Goal: Transaction & Acquisition: Purchase product/service

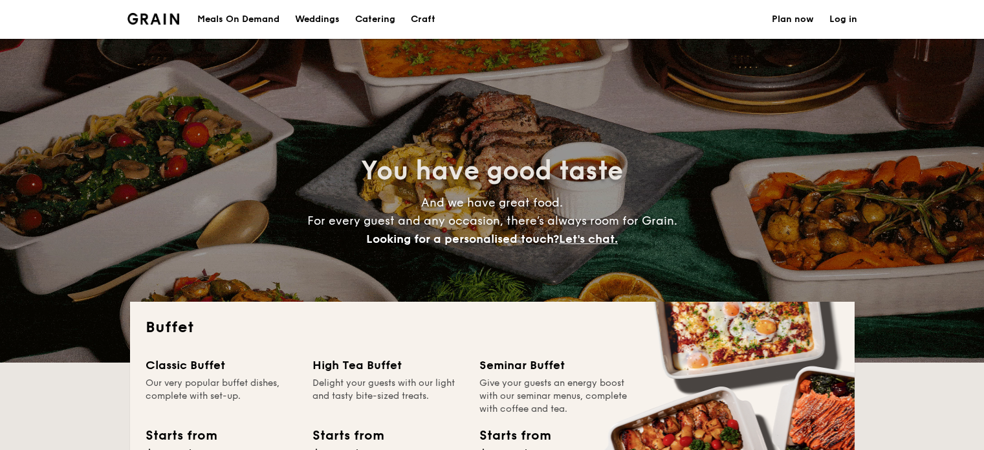
select select
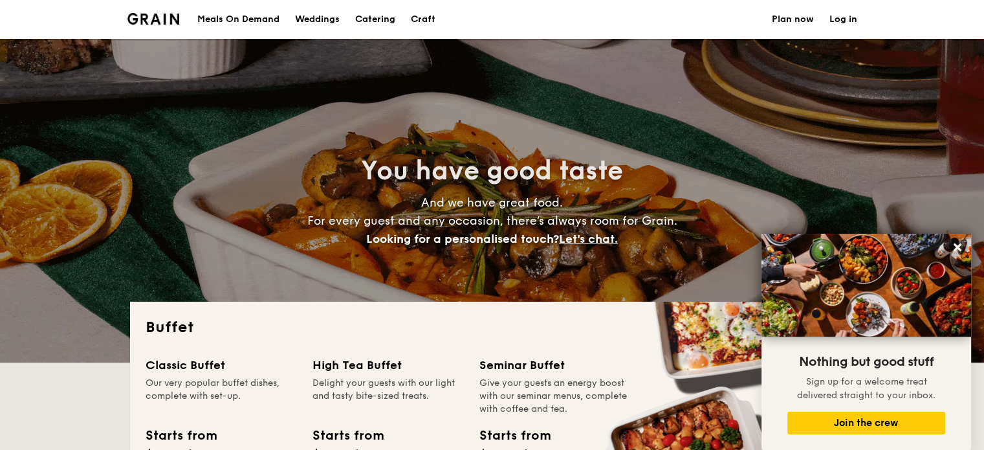
click at [224, 12] on div "Meals On Demand" at bounding box center [238, 19] width 82 height 39
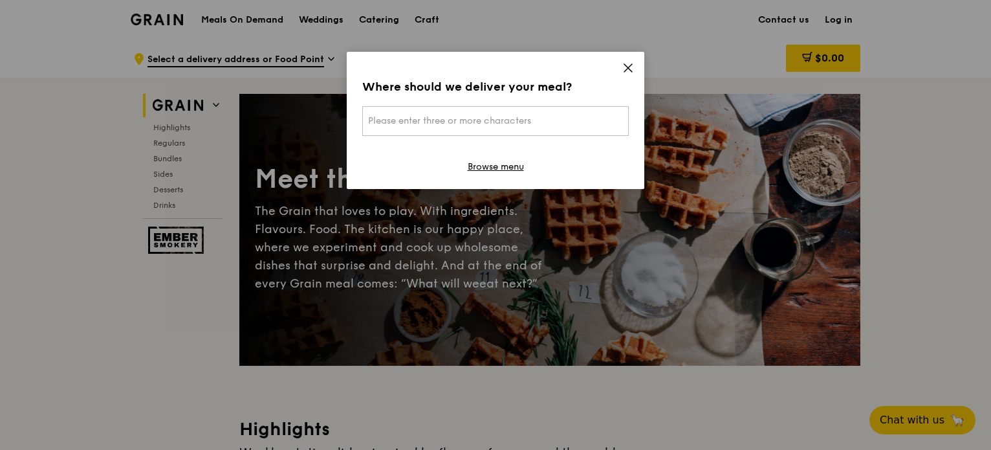
click at [631, 63] on icon at bounding box center [628, 68] width 12 height 12
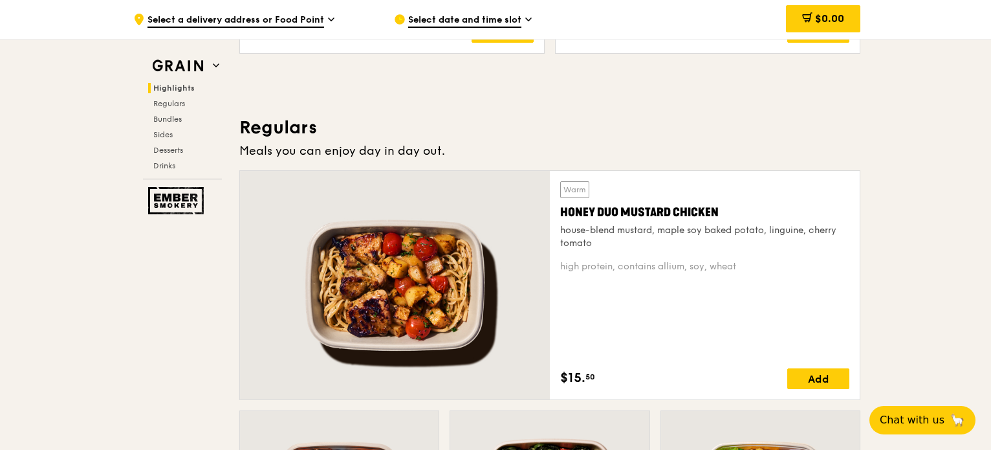
scroll to position [774, 0]
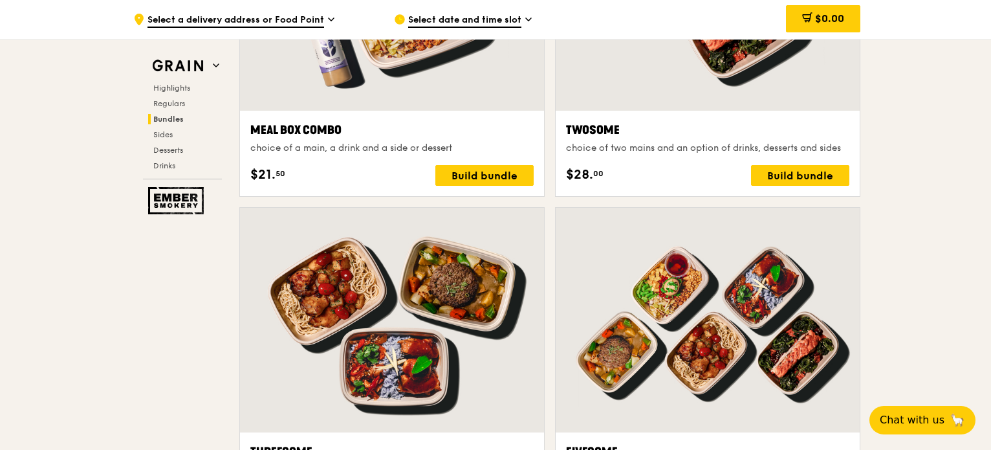
scroll to position [2108, 0]
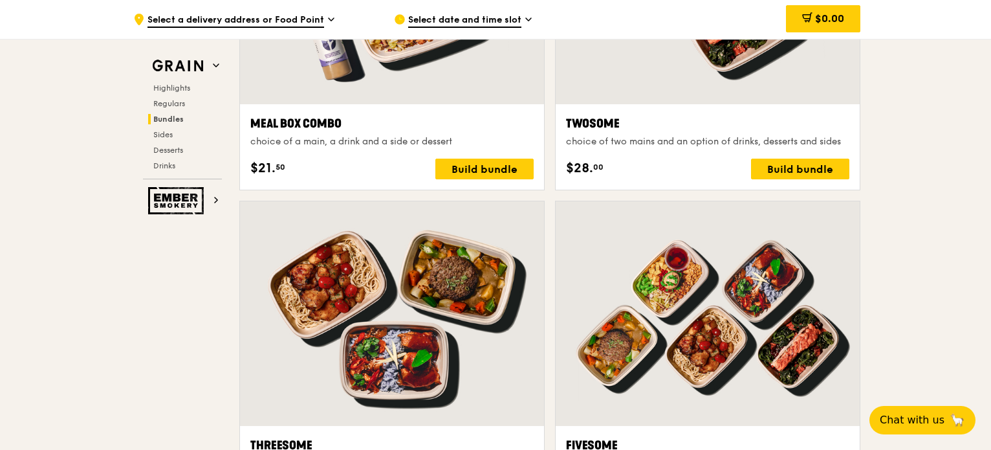
drag, startPoint x: 993, startPoint y: 80, endPoint x: 985, endPoint y: 212, distance: 132.8
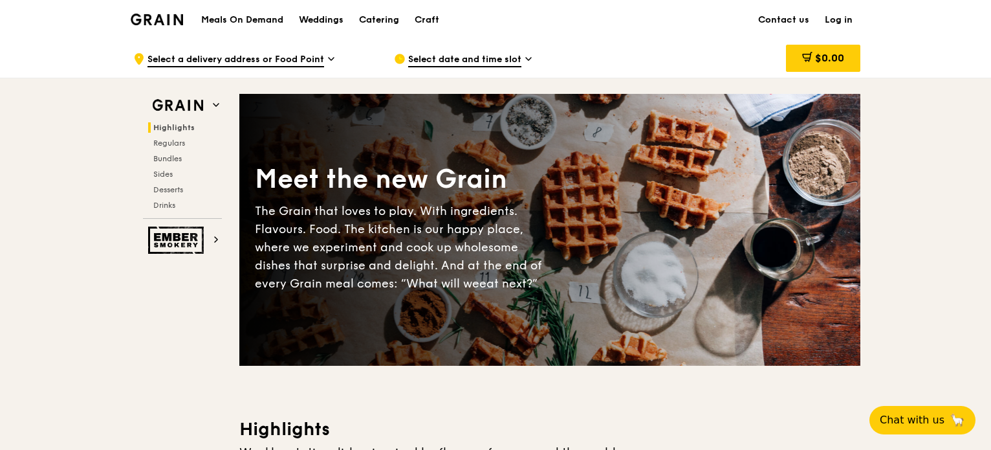
scroll to position [388, 0]
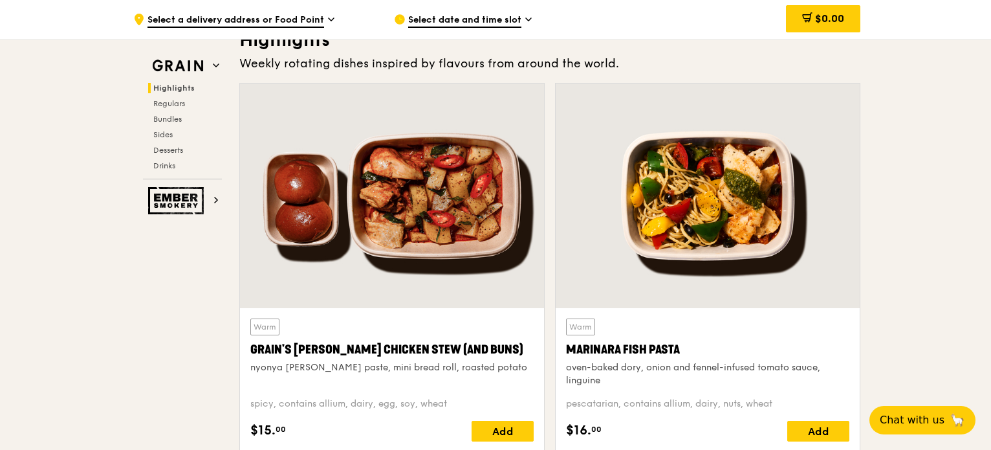
drag, startPoint x: 929, startPoint y: 96, endPoint x: 940, endPoint y: 81, distance: 18.7
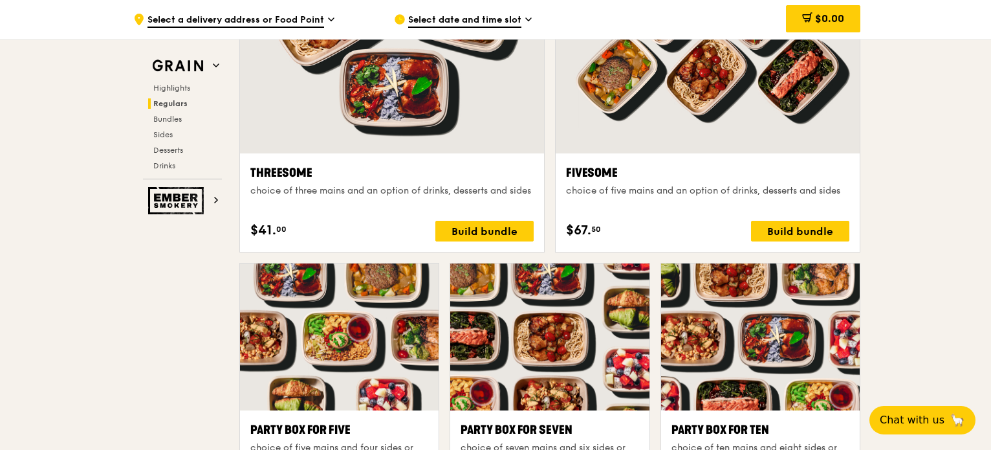
scroll to position [0, 0]
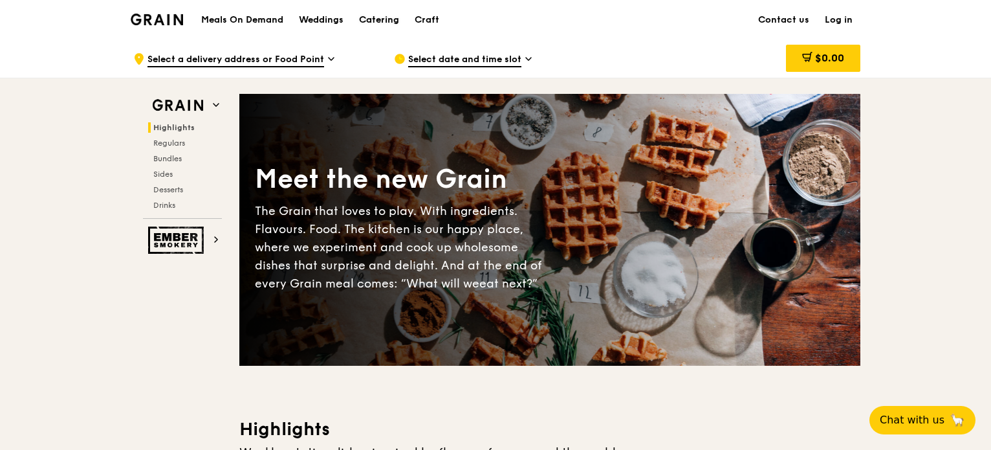
click at [375, 21] on div "Catering" at bounding box center [379, 20] width 40 height 39
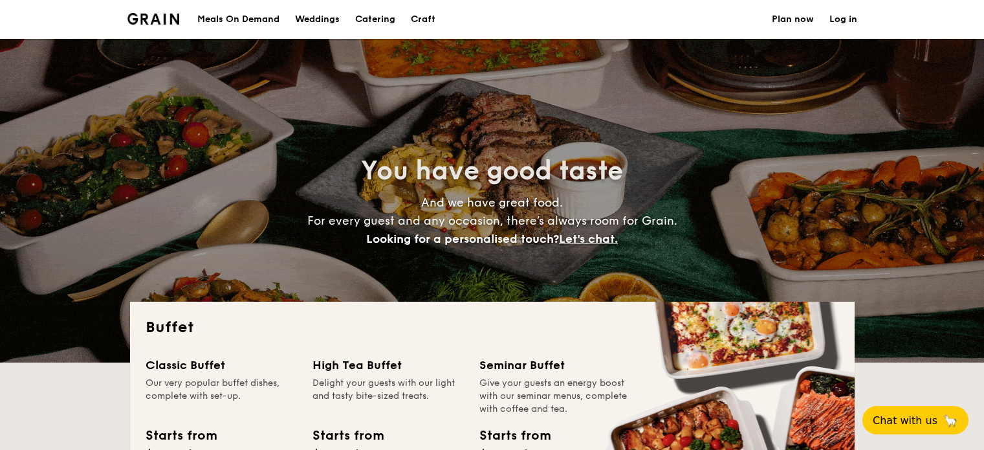
select select
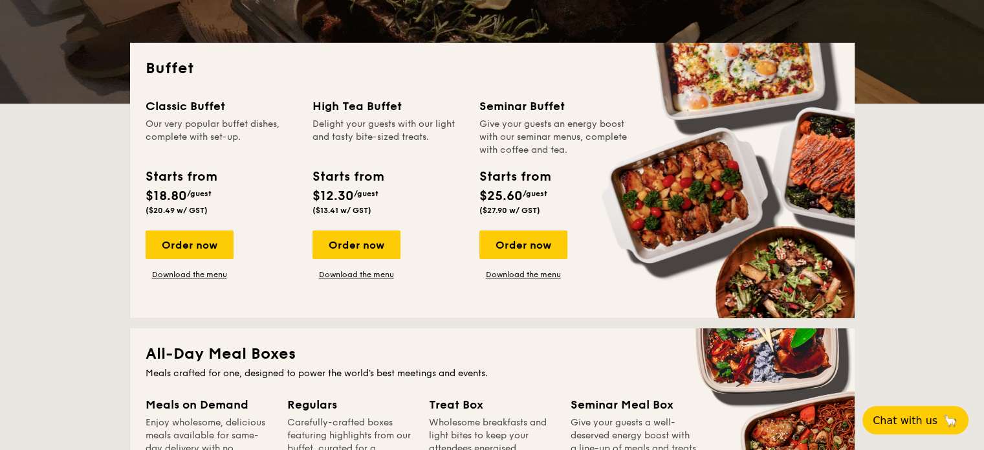
scroll to position [194, 0]
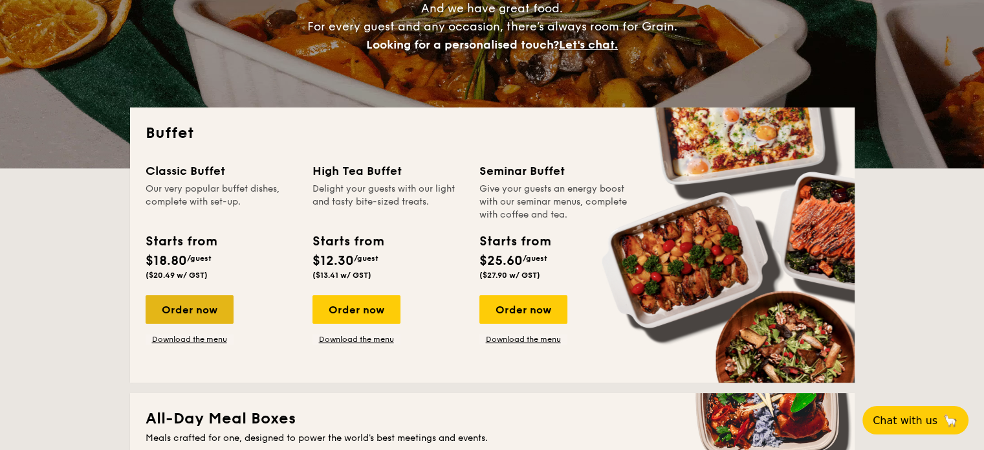
click at [201, 312] on div "Order now" at bounding box center [190, 309] width 88 height 28
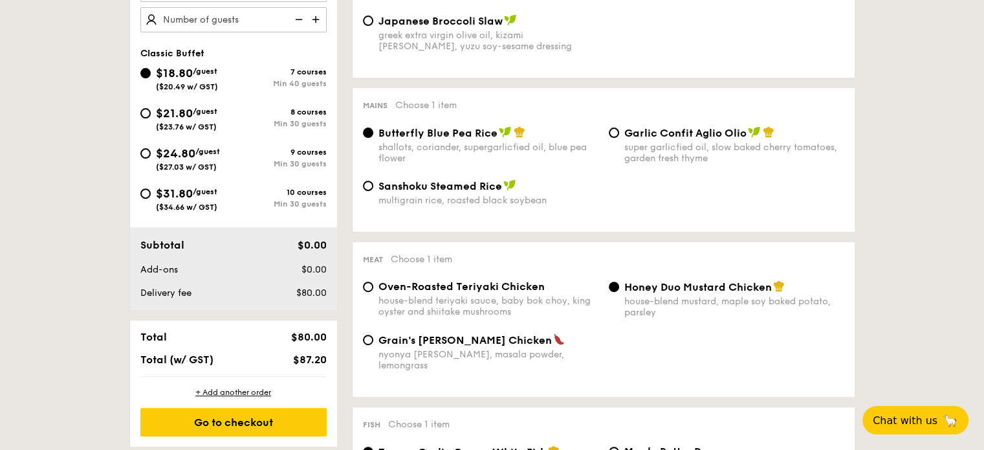
scroll to position [388, 0]
